Goal: Information Seeking & Learning: Learn about a topic

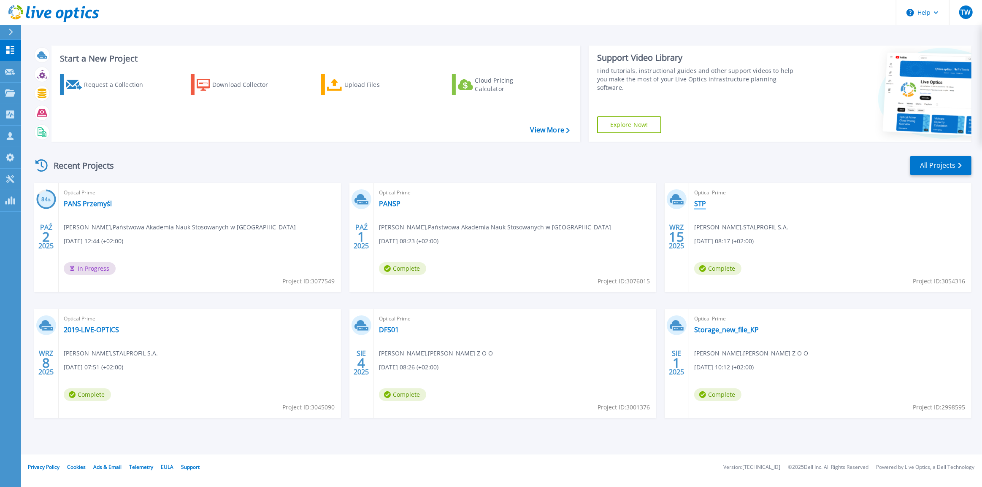
click at [704, 204] on link "STP" at bounding box center [700, 204] width 12 height 8
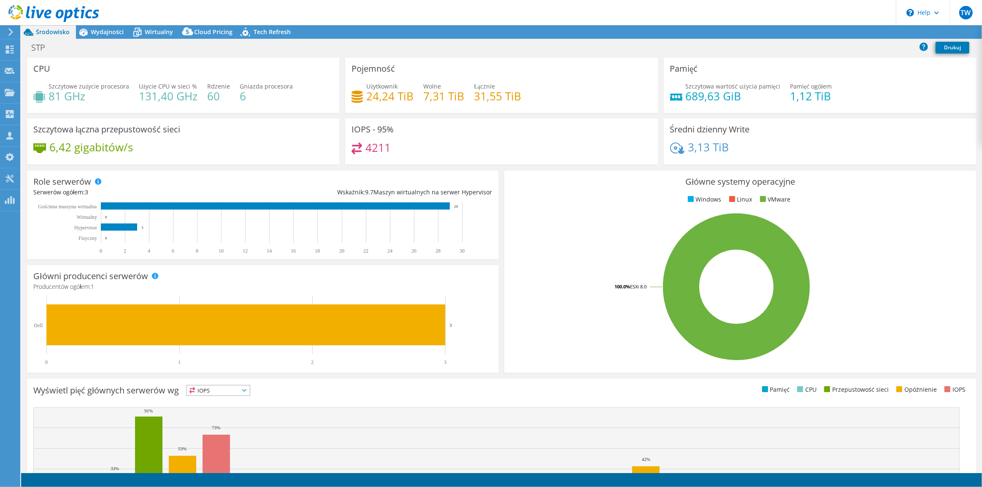
select select "EUFrankfurt"
select select "USD"
click at [101, 30] on span "Wydajności" at bounding box center [107, 32] width 33 height 8
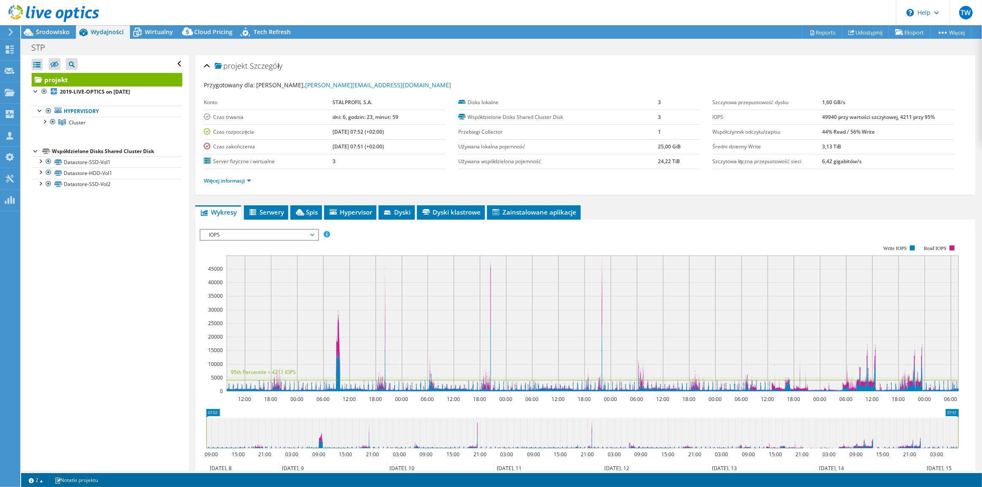
click at [229, 233] on span "IOPS" at bounding box center [259, 235] width 108 height 10
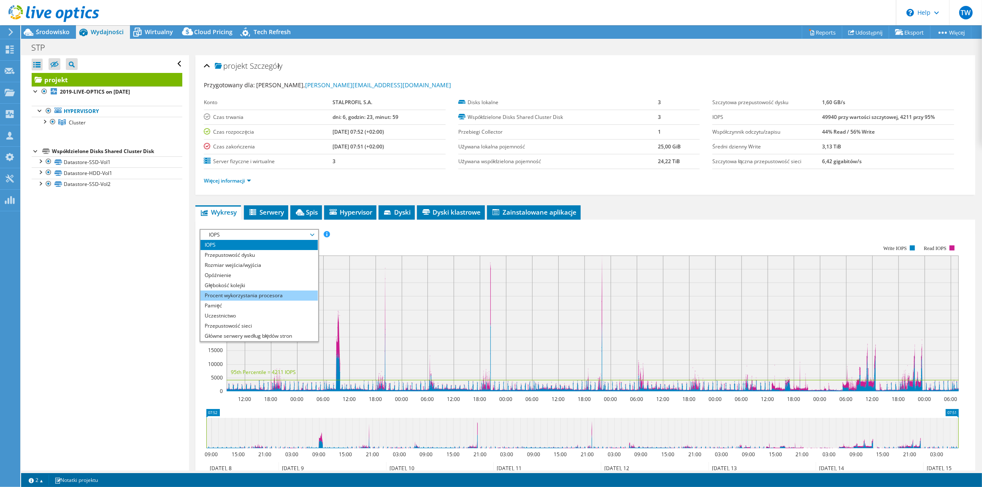
click at [245, 292] on li "Procent wykorzystania procesora" at bounding box center [258, 296] width 117 height 10
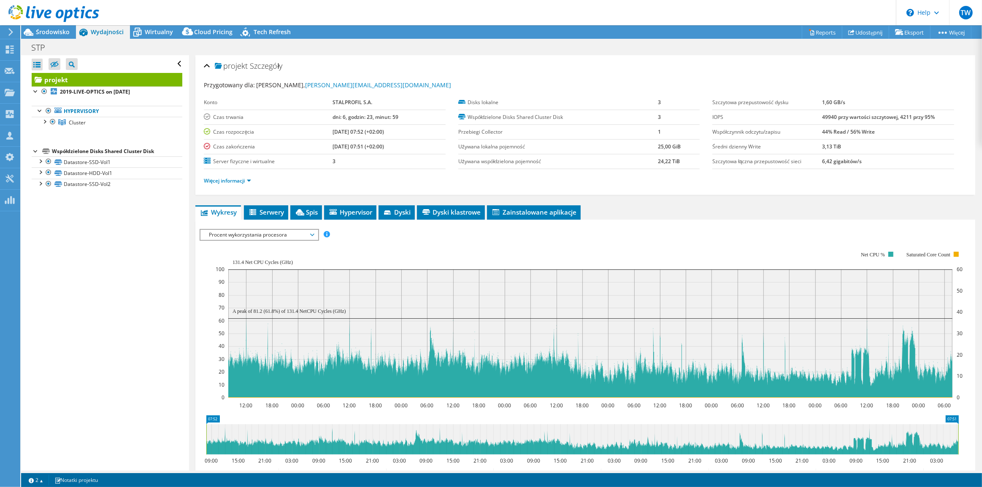
click at [263, 231] on span "Procent wykorzystania procesora" at bounding box center [259, 235] width 108 height 10
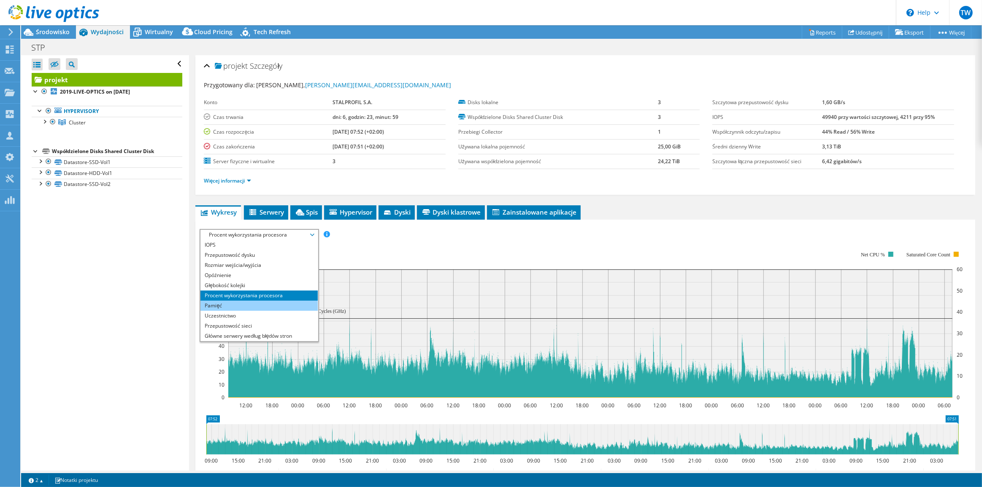
click at [250, 302] on li "Pamięć" at bounding box center [258, 306] width 117 height 10
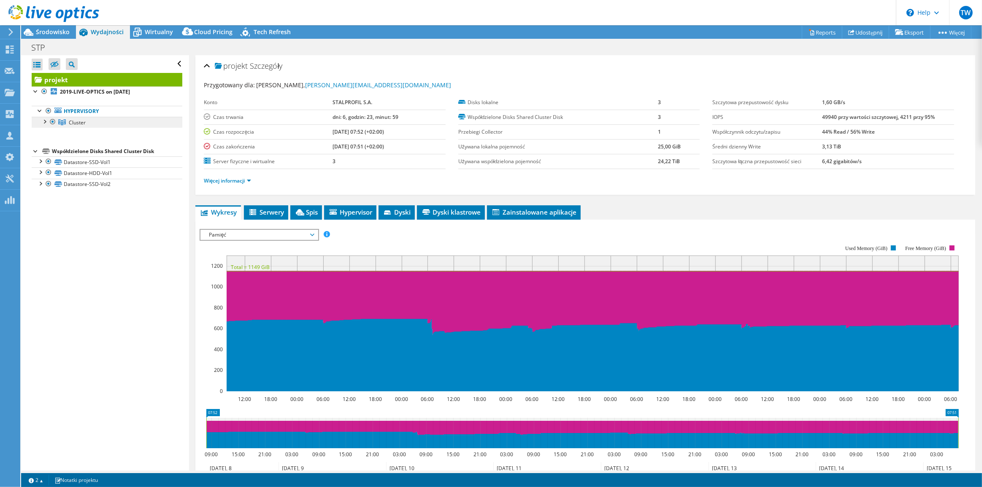
click at [42, 122] on div at bounding box center [44, 121] width 8 height 8
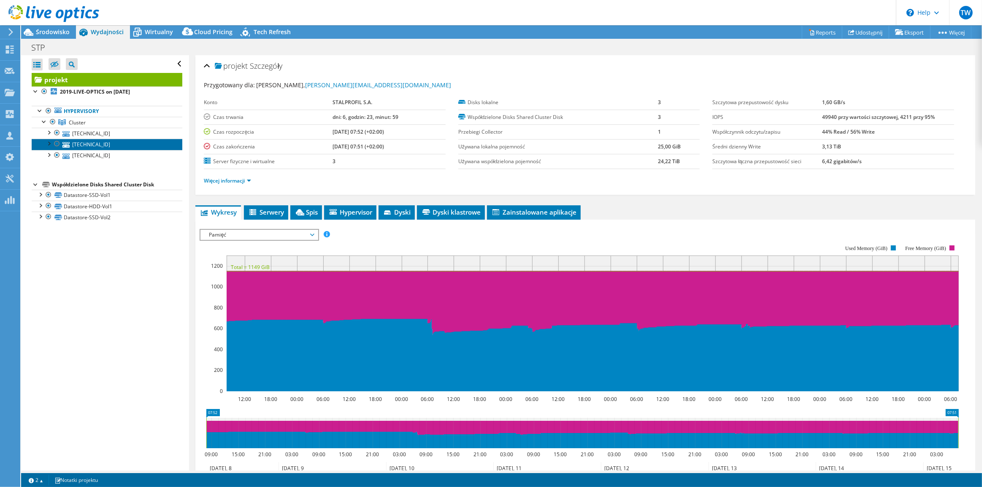
click at [118, 144] on link "[TECHNICAL_ID]" at bounding box center [107, 144] width 151 height 11
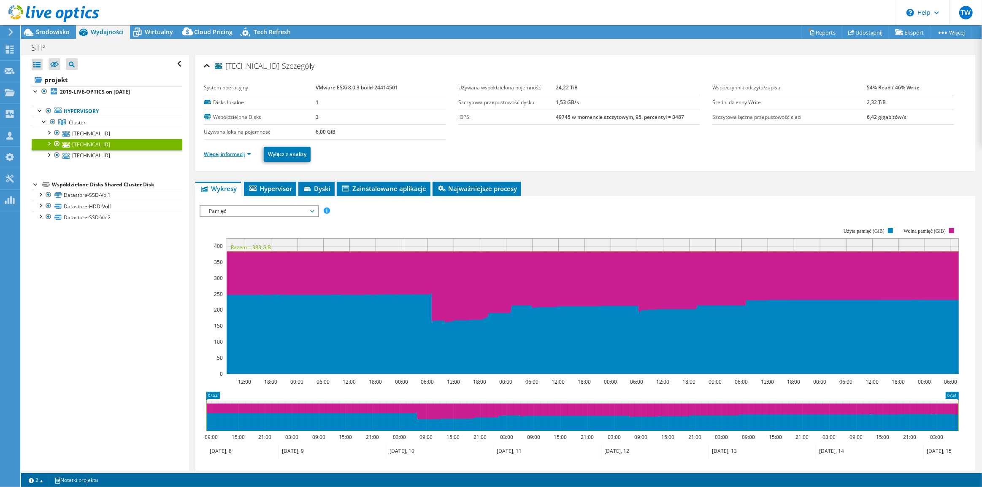
click at [242, 153] on link "Więcej informacji" at bounding box center [227, 154] width 47 height 7
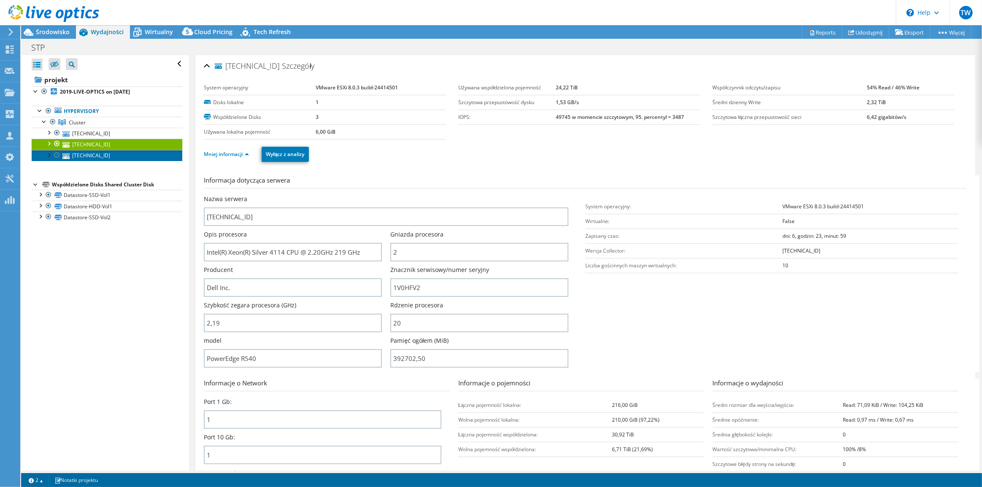
click at [99, 153] on link "[TECHNICAL_ID]" at bounding box center [107, 155] width 151 height 11
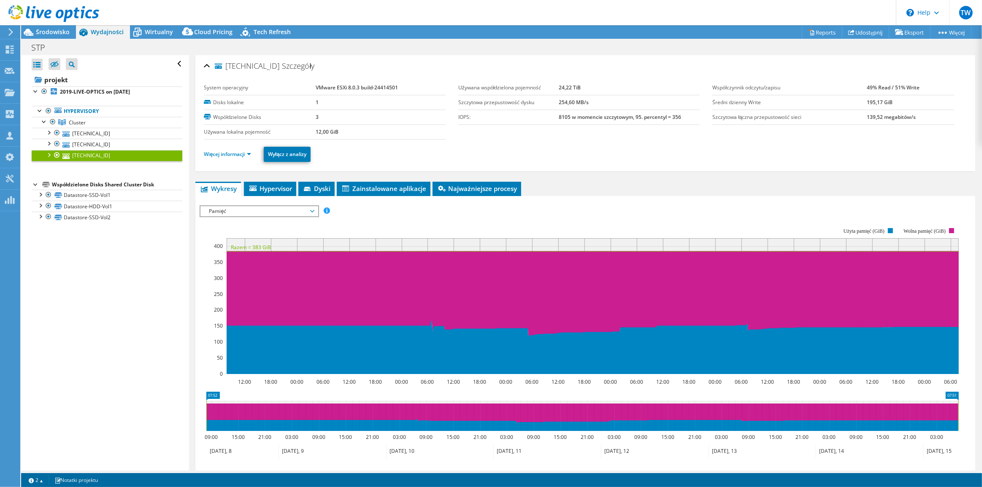
click at [238, 158] on li "Więcej informacji" at bounding box center [230, 154] width 52 height 9
click at [236, 156] on link "Więcej informacji" at bounding box center [227, 154] width 47 height 7
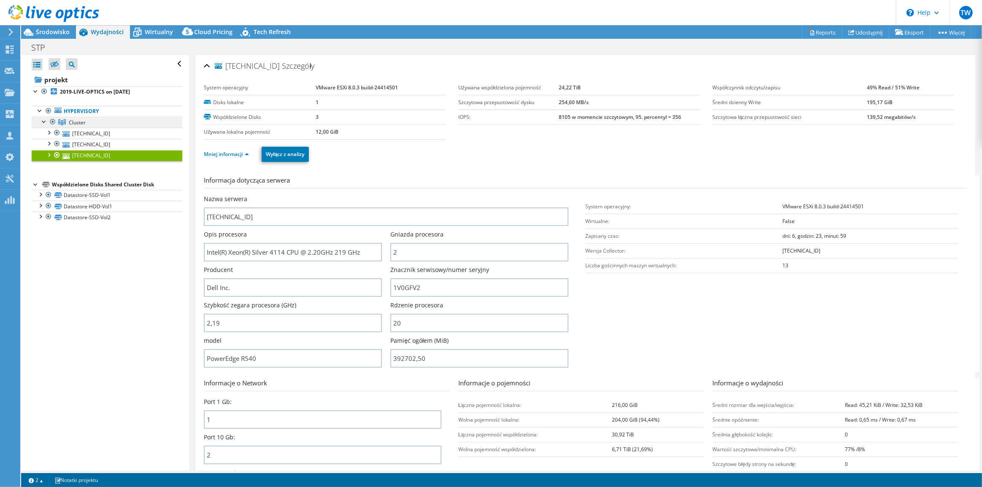
click at [118, 127] on link "Cluster" at bounding box center [107, 122] width 151 height 11
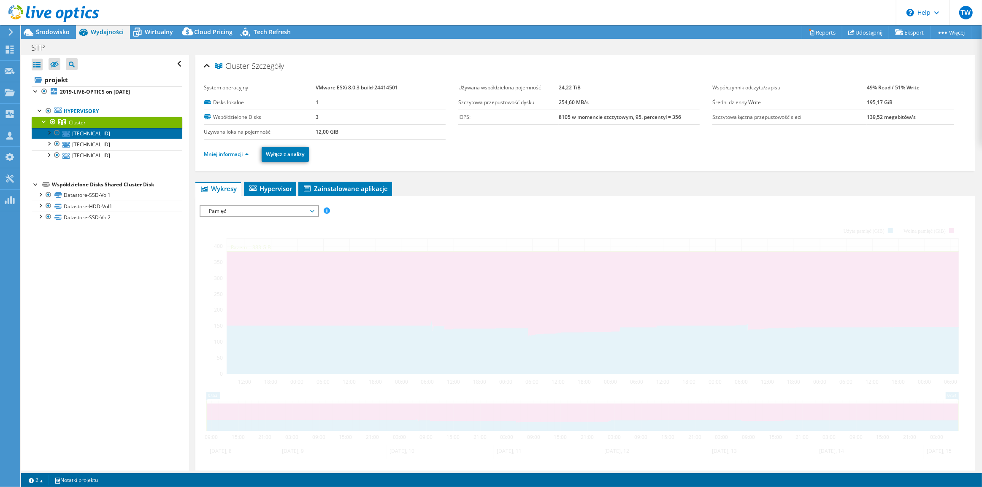
click at [85, 130] on link "[TECHNICAL_ID]" at bounding box center [107, 133] width 151 height 11
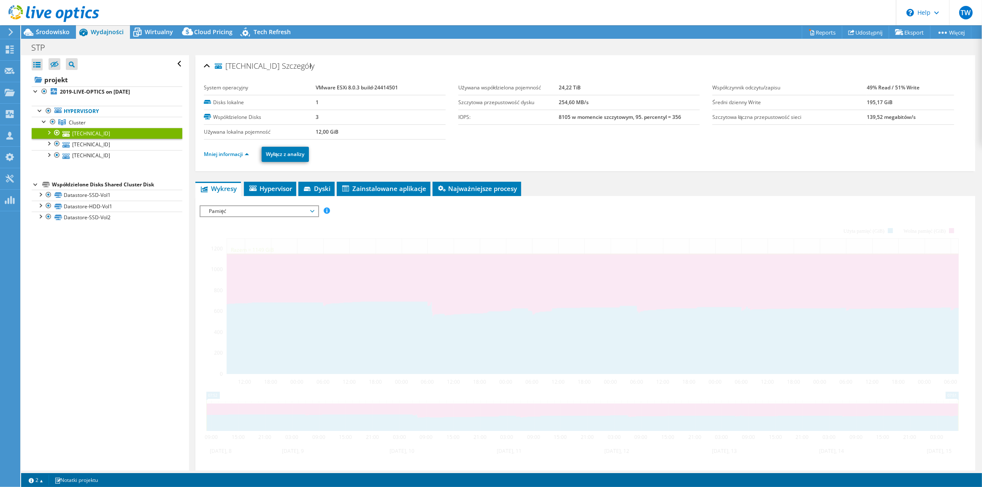
click at [117, 134] on link "[TECHNICAL_ID]" at bounding box center [107, 133] width 151 height 11
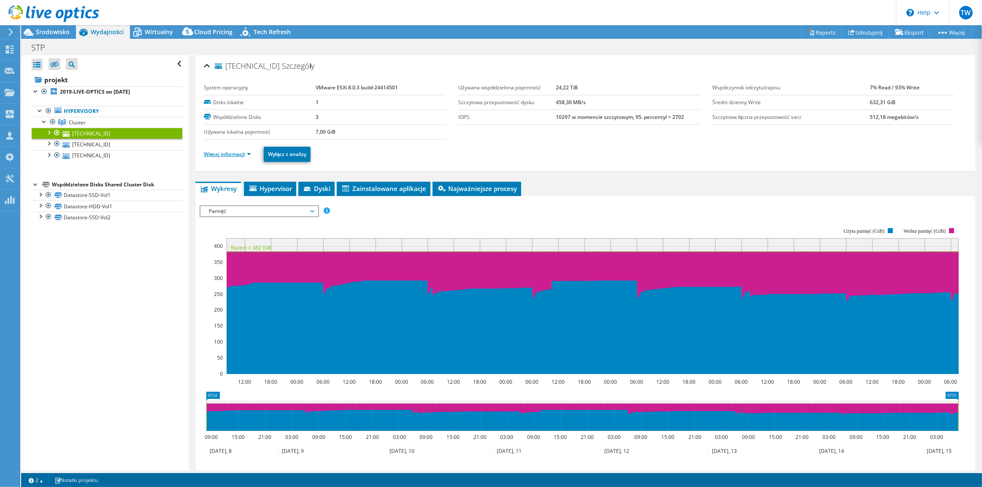
click at [222, 154] on link "Więcej informacji" at bounding box center [227, 154] width 47 height 7
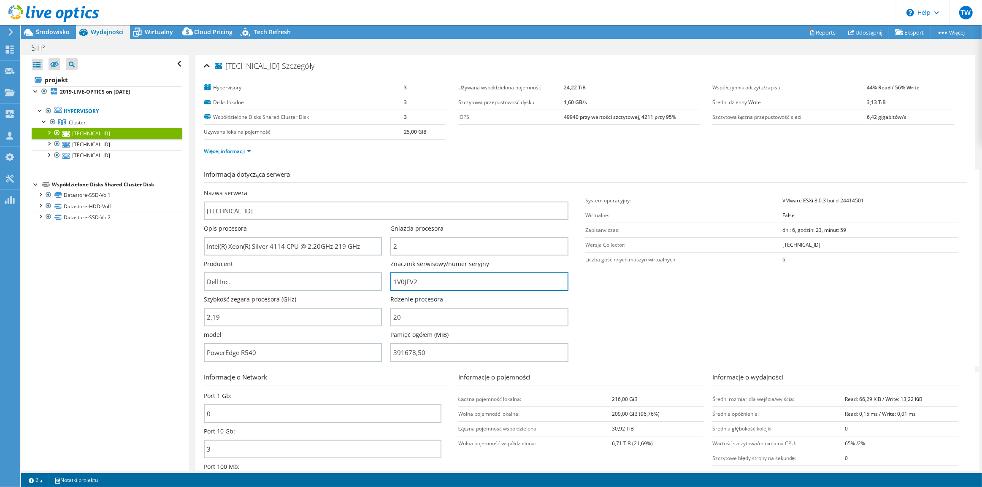
drag, startPoint x: 415, startPoint y: 287, endPoint x: 387, endPoint y: 285, distance: 27.9
click at [387, 189] on div "Nazwa serwera [TECHNICAL_ID] Opis procesora Intel(R) Xeon(R) Silver 4114 CPU @ …" at bounding box center [390, 189] width 373 height 0
click at [151, 28] on span "Wirtualny" at bounding box center [159, 32] width 28 height 8
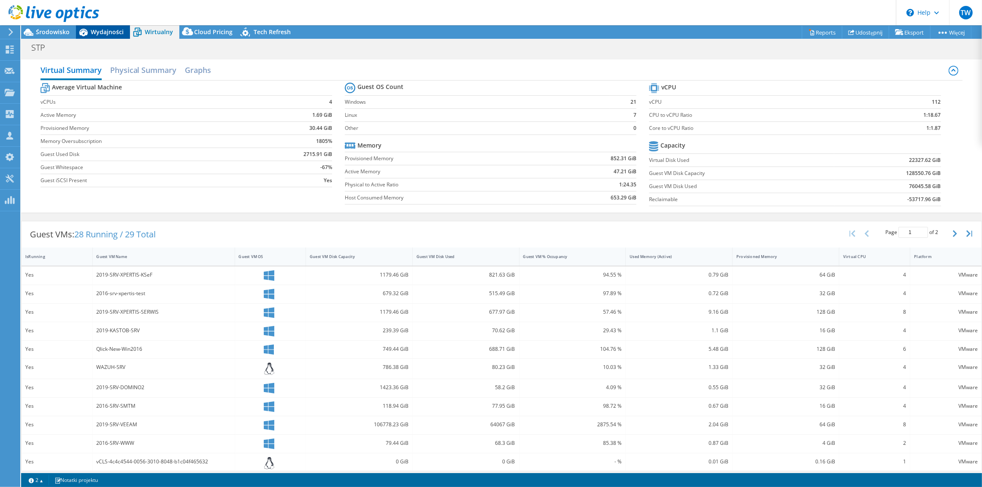
click at [106, 32] on span "Wydajności" at bounding box center [107, 32] width 33 height 8
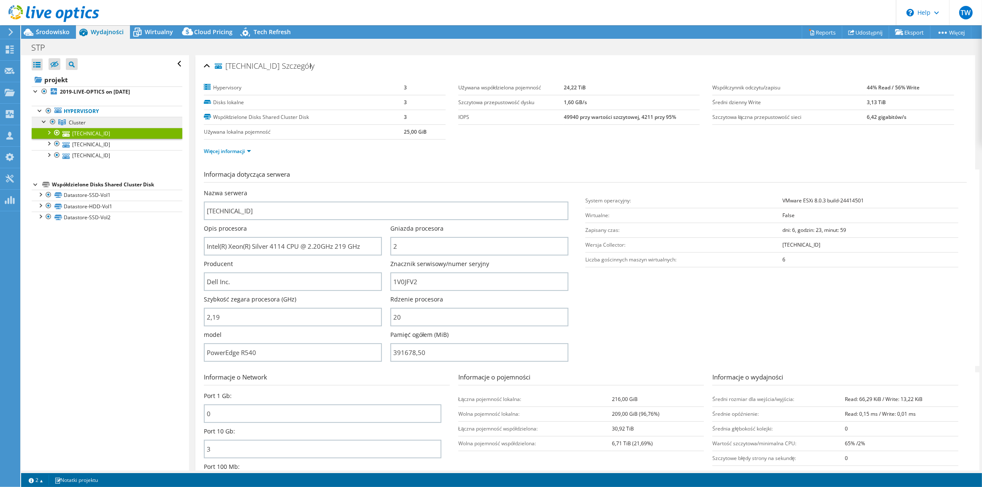
click at [80, 117] on link "Cluster" at bounding box center [107, 122] width 151 height 11
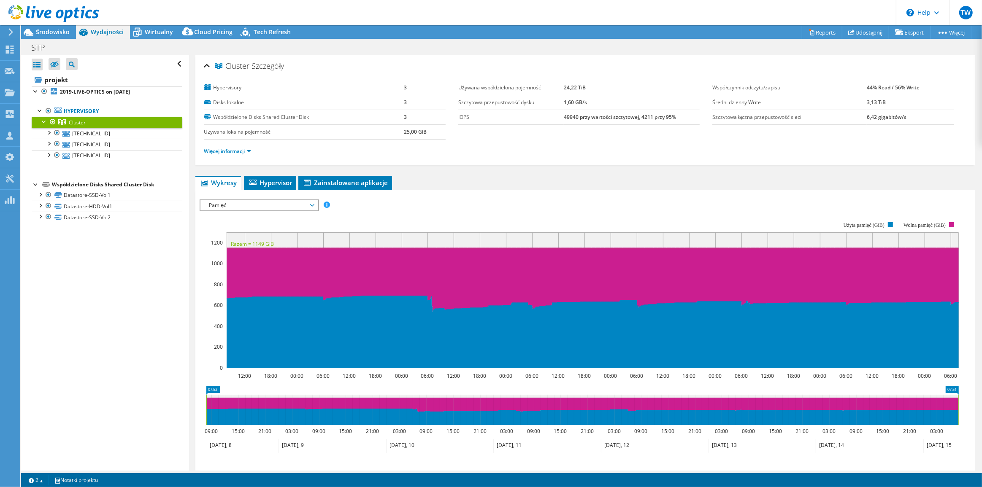
click at [286, 200] on span "Pamięć" at bounding box center [259, 205] width 108 height 10
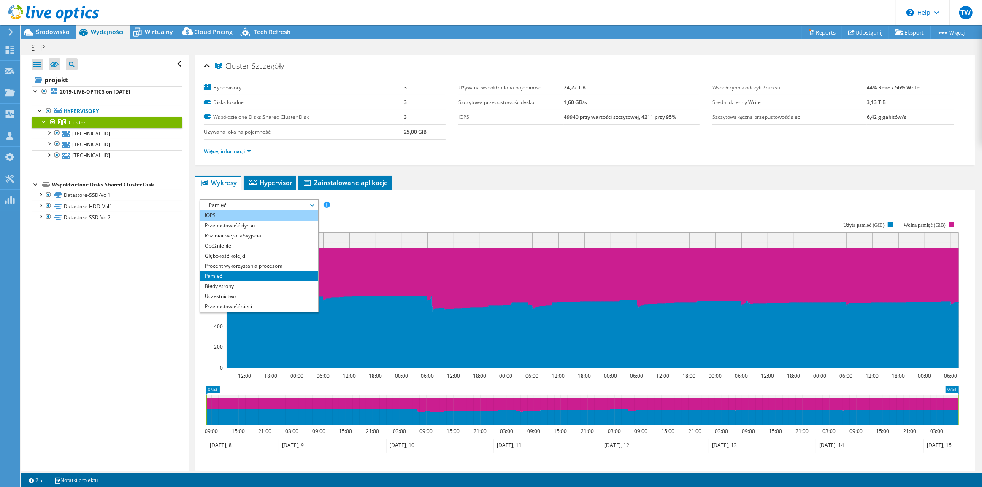
click at [267, 216] on li "IOPS" at bounding box center [258, 216] width 117 height 10
